Goal: Task Accomplishment & Management: Manage account settings

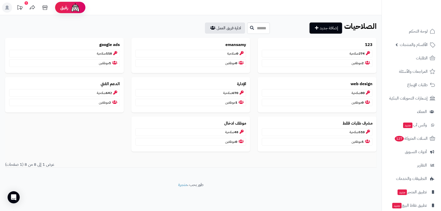
click at [402, 46] on span "الأقسام والمنتجات" at bounding box center [414, 44] width 28 height 7
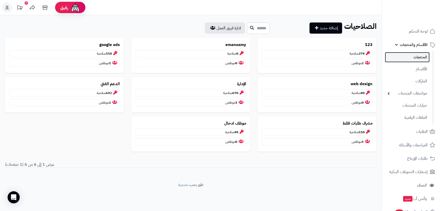
click at [408, 54] on link "المنتجات" at bounding box center [407, 57] width 45 height 10
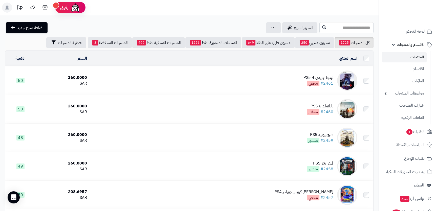
click at [413, 42] on span "الأقسام والمنتجات" at bounding box center [411, 44] width 28 height 7
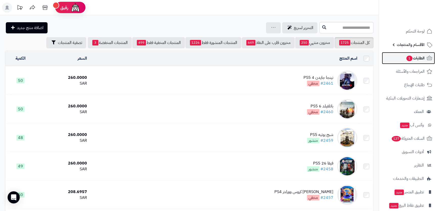
click at [417, 58] on span "الطلبات 1" at bounding box center [415, 58] width 19 height 7
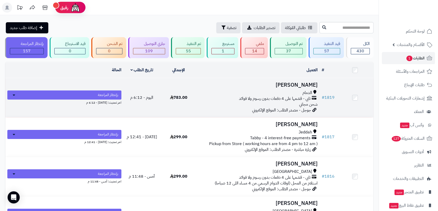
click at [296, 84] on h3 "[PERSON_NAME]" at bounding box center [258, 85] width 119 height 6
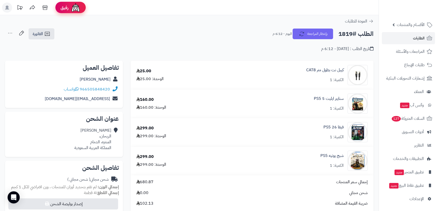
click at [69, 9] on div "رفيق" at bounding box center [70, 8] width 20 height 10
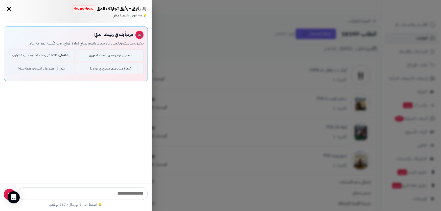
click at [11, 9] on button "×" at bounding box center [9, 9] width 8 height 8
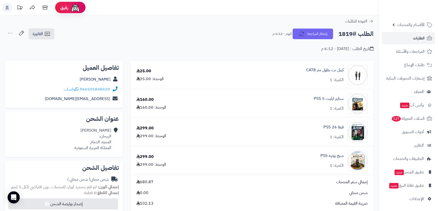
click at [11, 7] on rect at bounding box center [7, 8] width 10 height 10
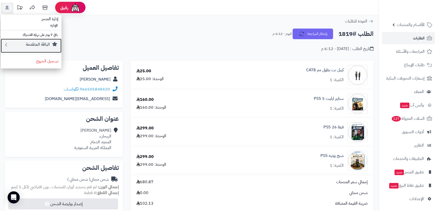
click at [6, 44] on icon at bounding box center [6, 45] width 5 height 6
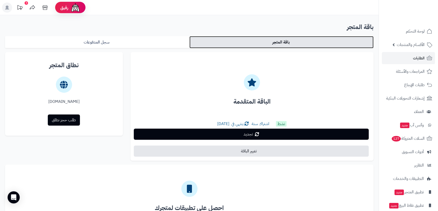
click at [229, 39] on link "باقة المتجر" at bounding box center [281, 42] width 184 height 12
click at [233, 42] on link "باقة المتجر" at bounding box center [281, 42] width 184 height 12
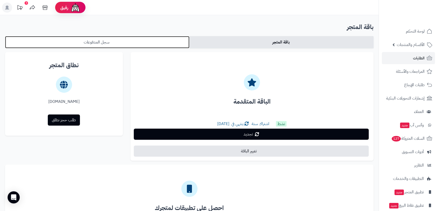
click at [146, 46] on link "سجل المدفوعات" at bounding box center [97, 42] width 184 height 12
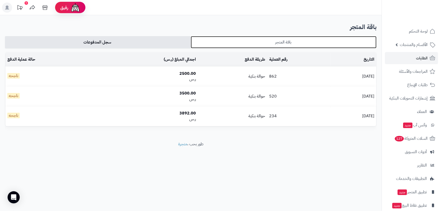
click at [202, 40] on link "باقة المتجر" at bounding box center [284, 42] width 186 height 12
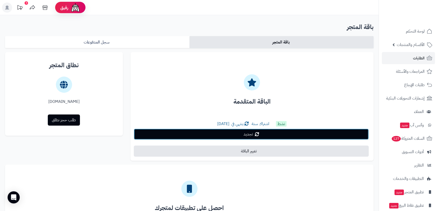
click at [230, 134] on link "تجديد" at bounding box center [251, 134] width 235 height 11
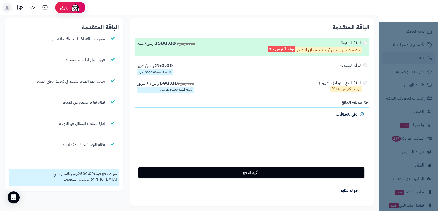
click at [184, 70] on label "الباقة الشهرية 250.00 ر.س/ شهر تكلفة السنة 3000.00 ر.س" at bounding box center [252, 69] width 234 height 18
click at [185, 72] on label "الباقة الشهرية 250.00 ر.س/ شهر تكلفة السنة 3000.00 ر.س" at bounding box center [252, 69] width 234 height 18
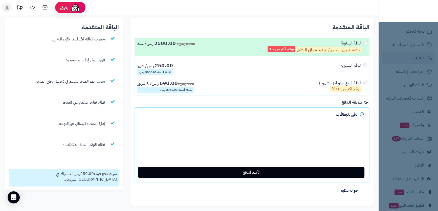
scroll to position [29, 0]
